Goal: Go to known website: Access a specific website the user already knows

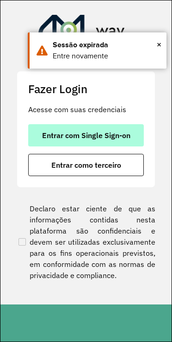
click at [101, 131] on span "Entrar com Single Sign-on" at bounding box center [86, 134] width 88 height 7
